Goal: Task Accomplishment & Management: Complete application form

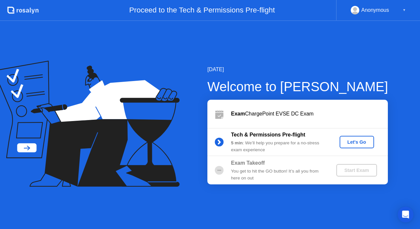
click at [353, 140] on div "Let's Go" at bounding box center [356, 141] width 29 height 5
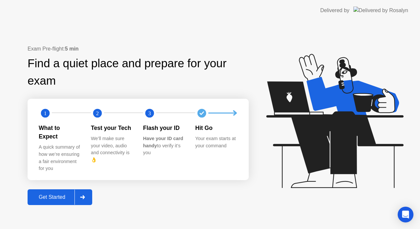
click at [58, 194] on div "Get Started" at bounding box center [52, 197] width 45 height 6
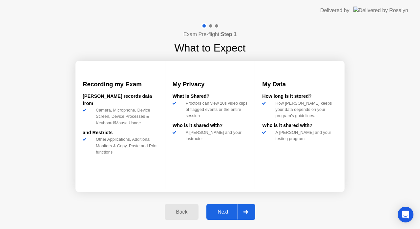
click at [220, 209] on div "Next" at bounding box center [222, 212] width 29 height 6
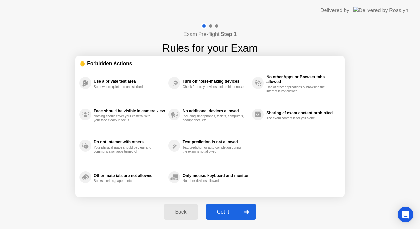
click at [223, 205] on button "Got it" at bounding box center [231, 212] width 50 height 16
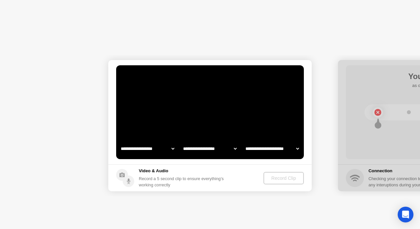
select select "**********"
select select "*******"
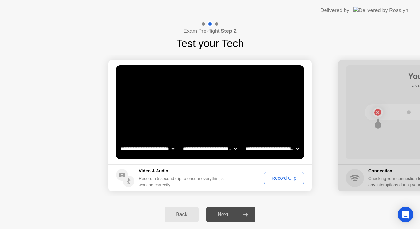
click at [283, 179] on div "Record Clip" at bounding box center [283, 177] width 35 height 5
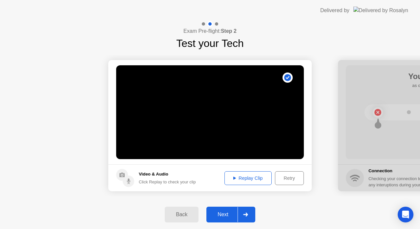
click at [255, 176] on div "Replay Clip" at bounding box center [248, 177] width 43 height 5
click at [228, 211] on div "Next" at bounding box center [222, 214] width 29 height 6
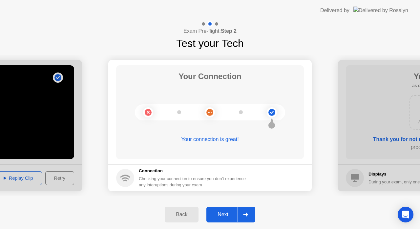
click at [226, 210] on button "Next" at bounding box center [230, 215] width 49 height 16
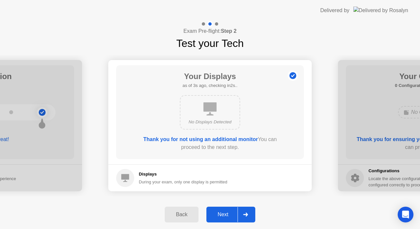
click at [226, 214] on div "Next" at bounding box center [222, 214] width 29 height 6
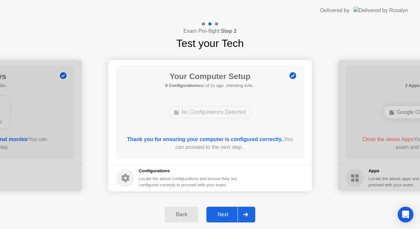
click at [226, 214] on div "Next" at bounding box center [222, 214] width 29 height 6
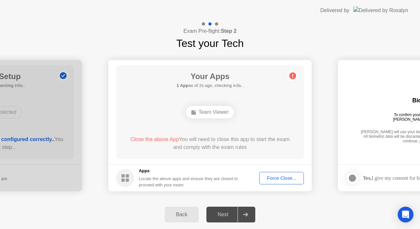
click at [276, 176] on div "Force Close..." at bounding box center [281, 177] width 40 height 5
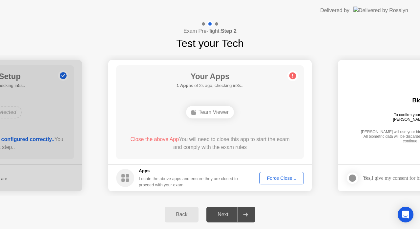
click at [269, 176] on div "Force Close..." at bounding box center [281, 177] width 40 height 5
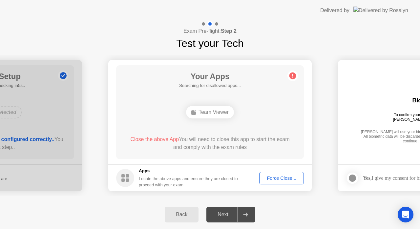
click at [224, 217] on div "Next" at bounding box center [222, 214] width 29 height 6
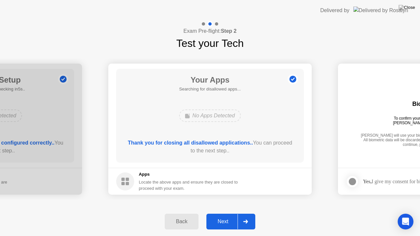
click at [226, 219] on div "Next" at bounding box center [222, 222] width 29 height 6
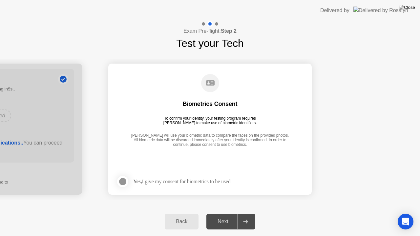
click at [169, 180] on div "Yes, I give my consent for biometrics to be used" at bounding box center [181, 181] width 97 height 6
click at [121, 180] on div at bounding box center [123, 182] width 8 height 8
click at [224, 219] on div "Next" at bounding box center [222, 222] width 29 height 6
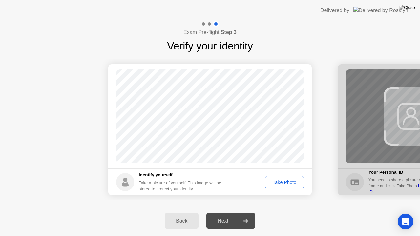
click at [289, 182] on div "Take Photo" at bounding box center [284, 182] width 34 height 5
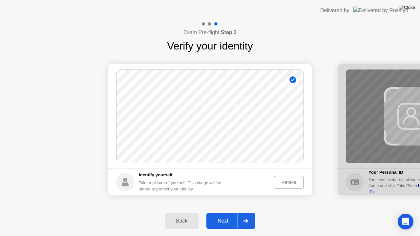
click at [221, 218] on div "Next" at bounding box center [222, 221] width 29 height 6
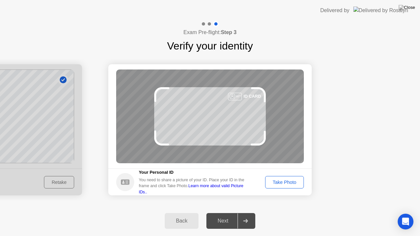
click at [271, 182] on div "Take Photo" at bounding box center [284, 182] width 34 height 5
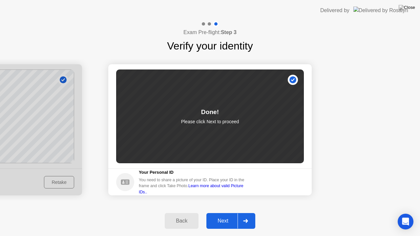
click at [213, 221] on div "Next" at bounding box center [222, 221] width 29 height 6
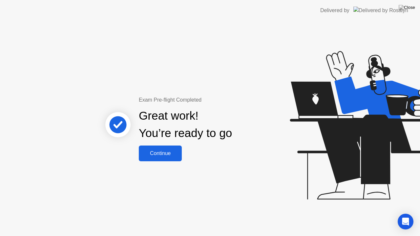
click at [168, 156] on div "Continue" at bounding box center [160, 153] width 39 height 6
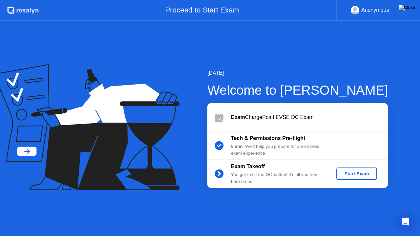
click at [350, 173] on div "Start Exam" at bounding box center [356, 173] width 35 height 5
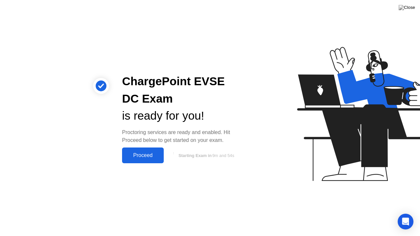
click at [141, 154] on div "Proceed" at bounding box center [143, 155] width 38 height 6
